Goal: Information Seeking & Learning: Learn about a topic

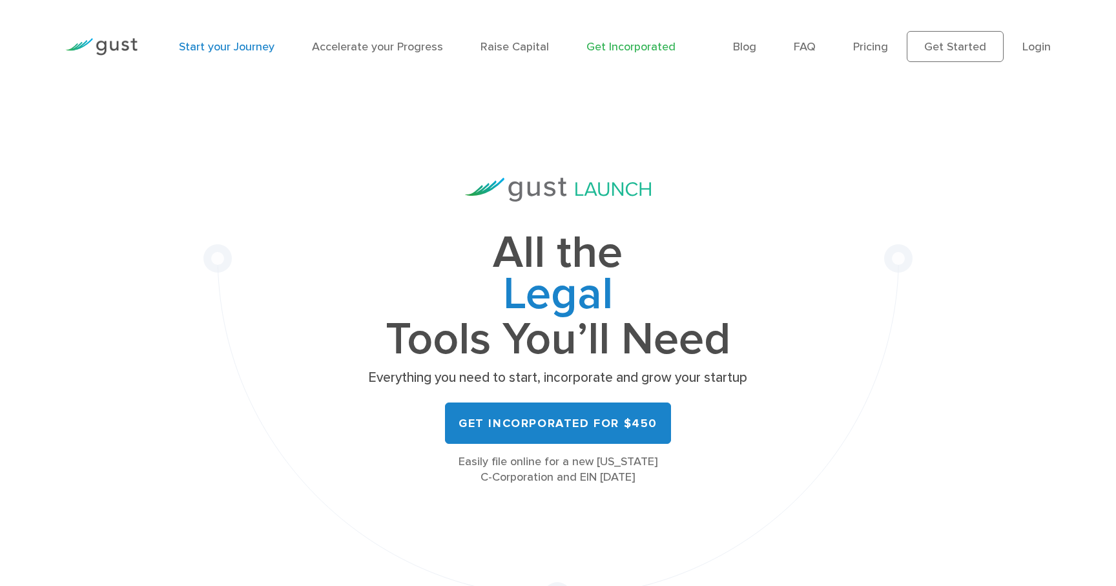
click at [236, 43] on link "Start your Journey" at bounding box center [227, 47] width 96 height 14
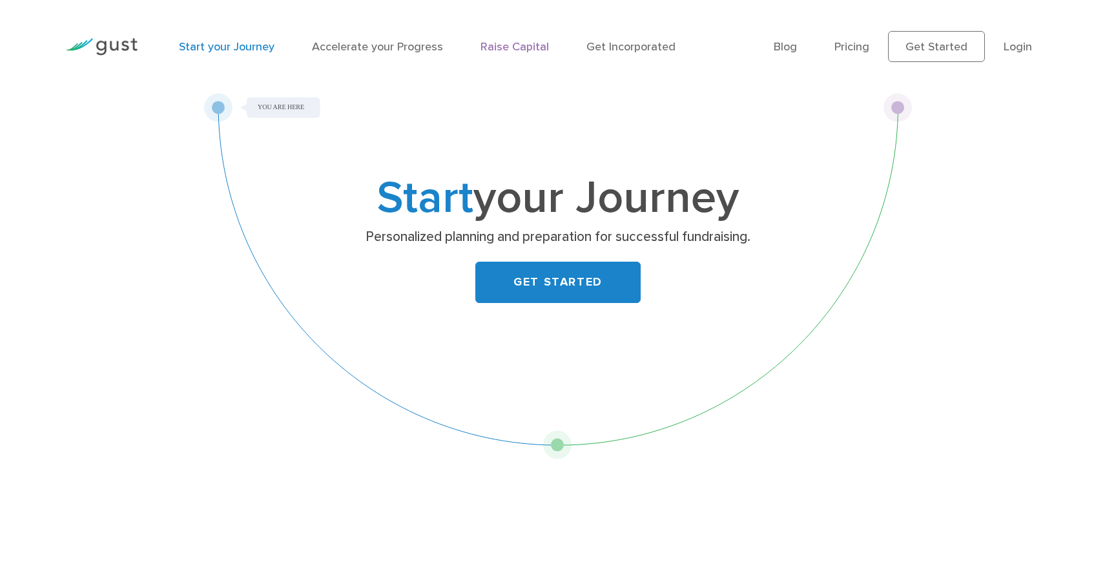
click at [522, 43] on link "Raise Capital" at bounding box center [514, 47] width 68 height 14
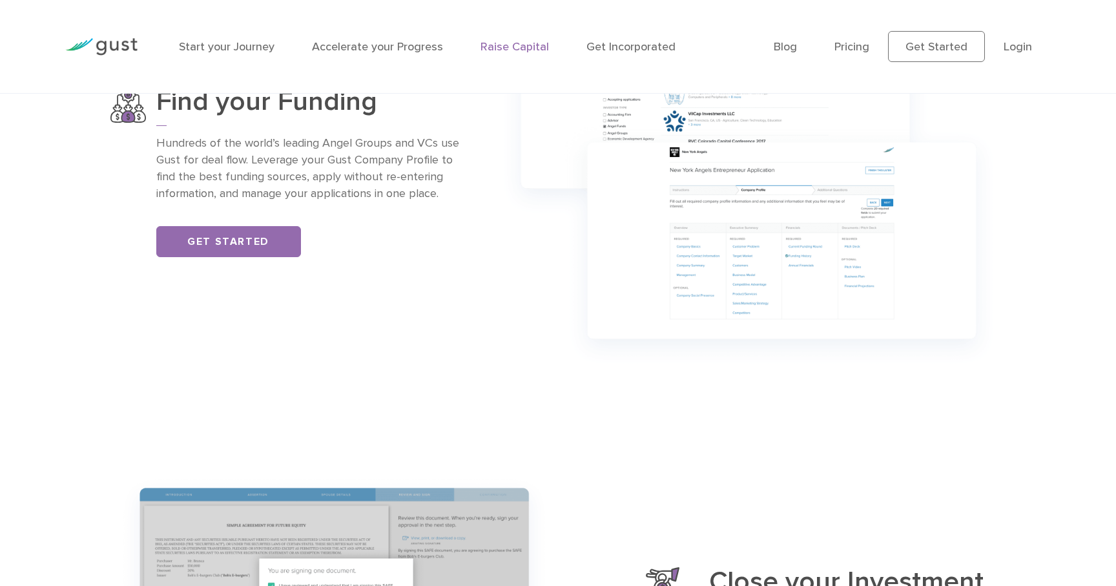
scroll to position [1111, 0]
click at [842, 48] on link "Pricing" at bounding box center [851, 47] width 35 height 14
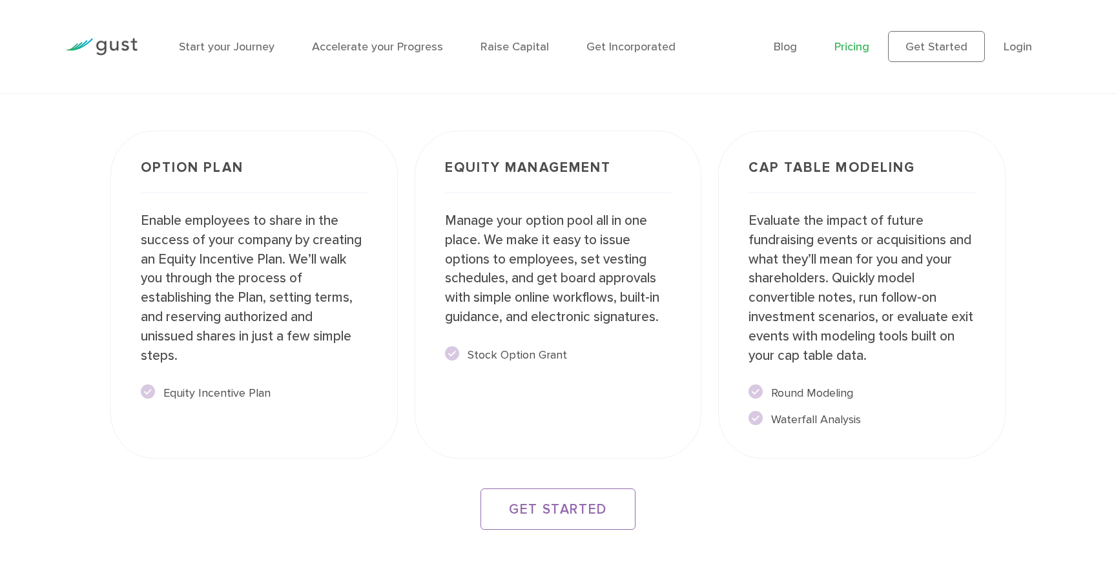
scroll to position [2257, 0]
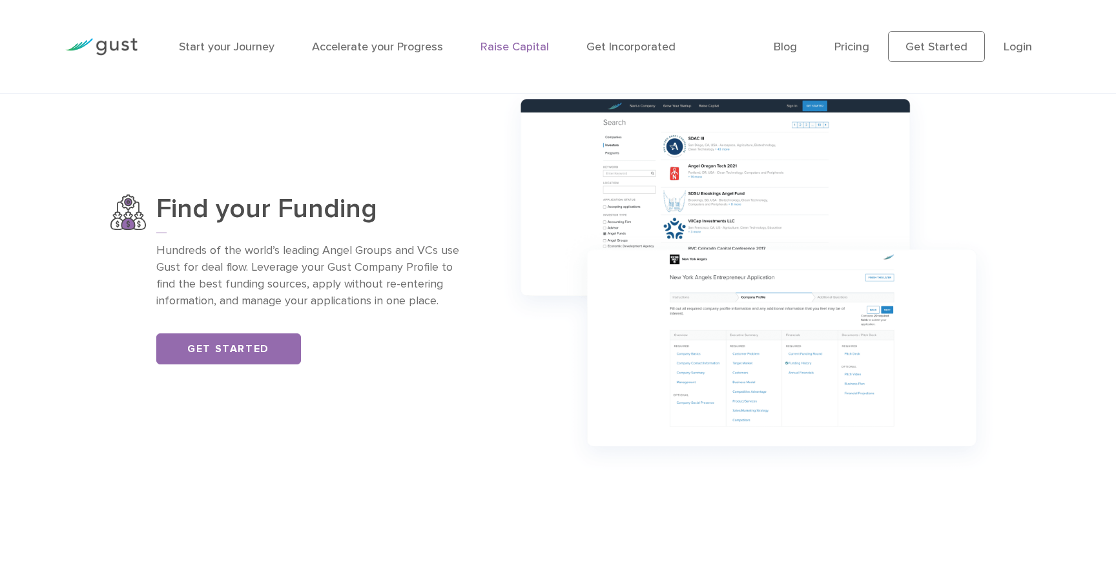
scroll to position [1111, 0]
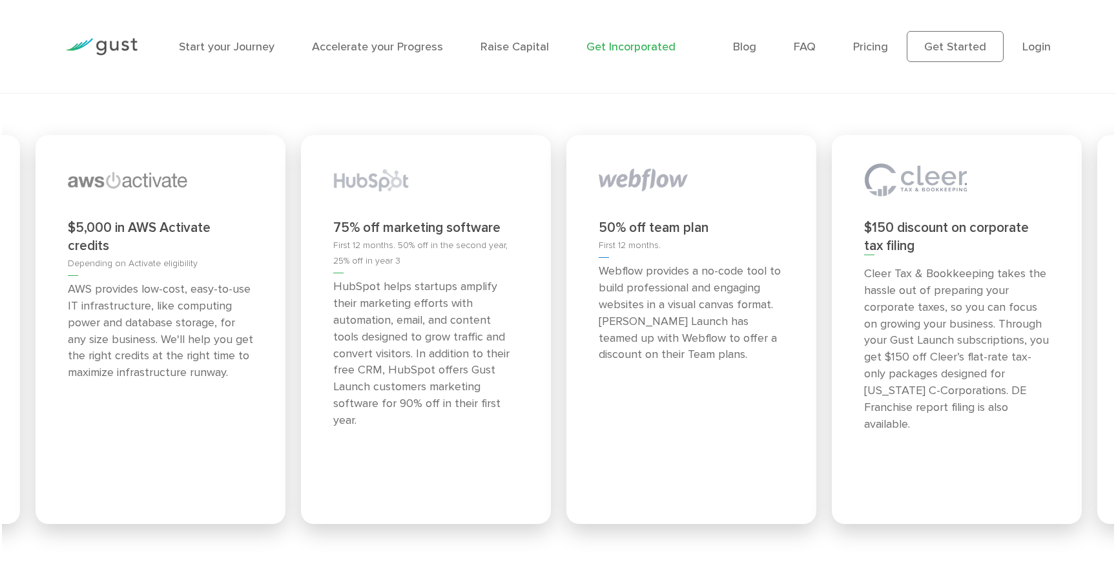
scroll to position [5765, 0]
